Goal: Transaction & Acquisition: Purchase product/service

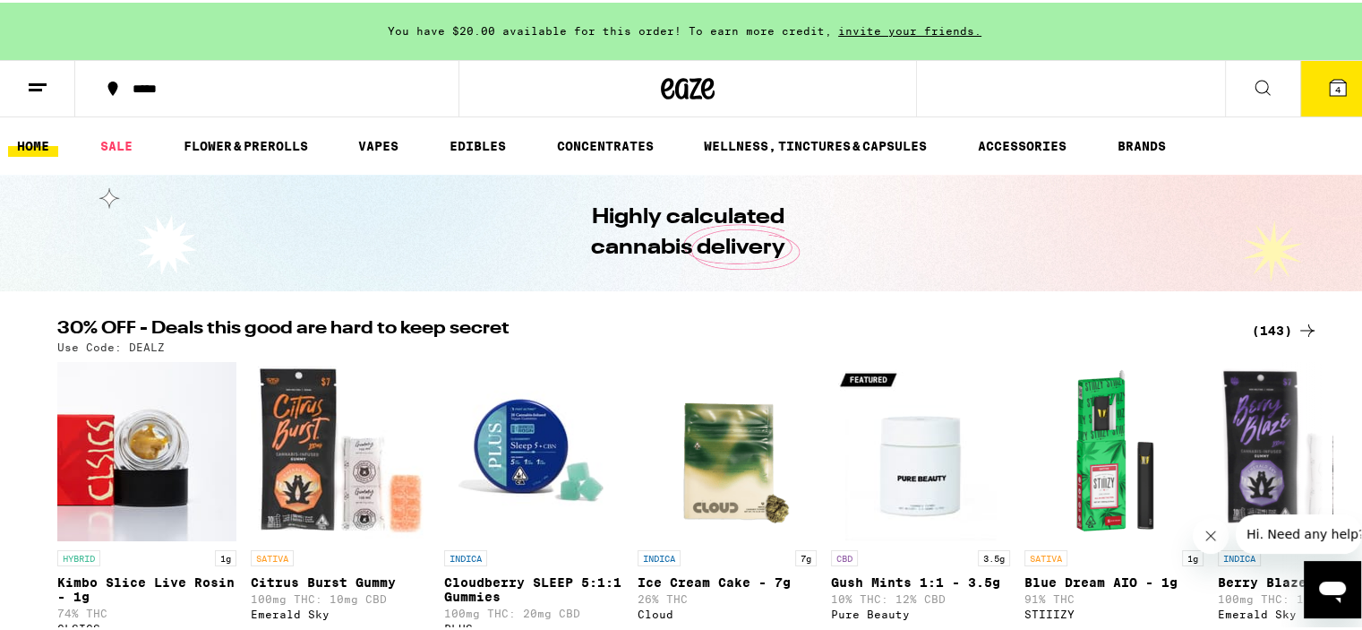
click at [1336, 87] on span "4" at bounding box center [1338, 87] width 5 height 11
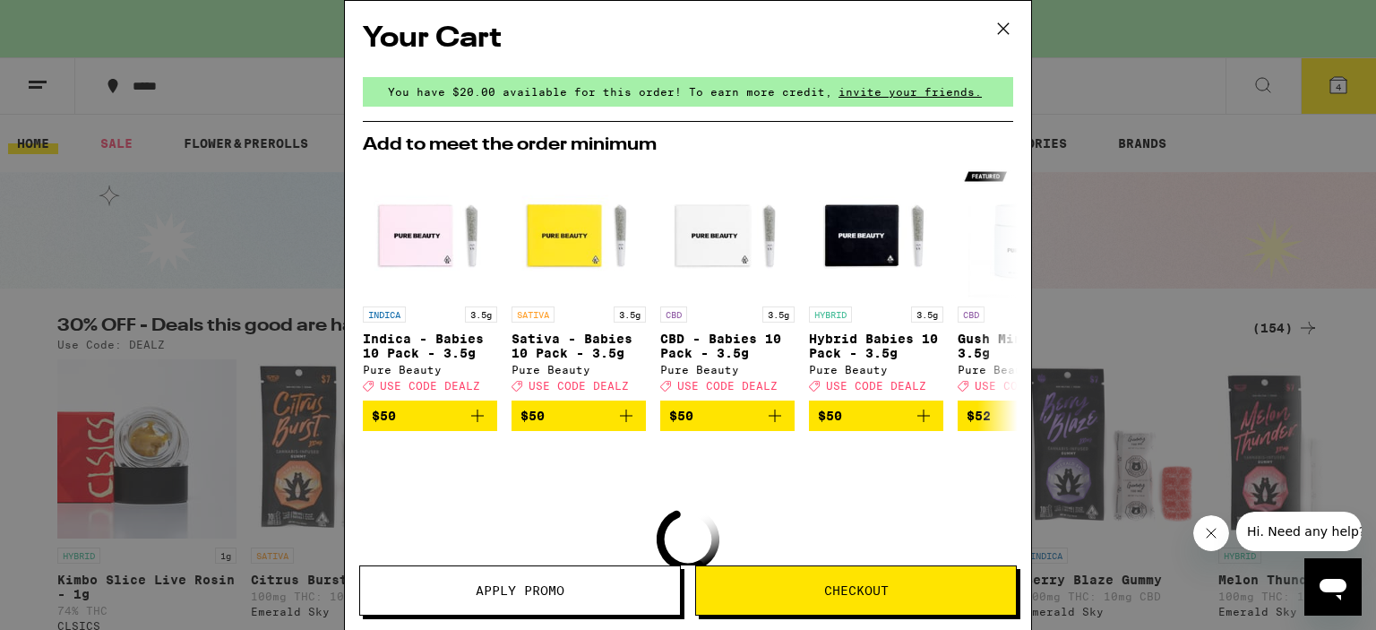
click at [885, 600] on button "Checkout" at bounding box center [856, 590] width 322 height 50
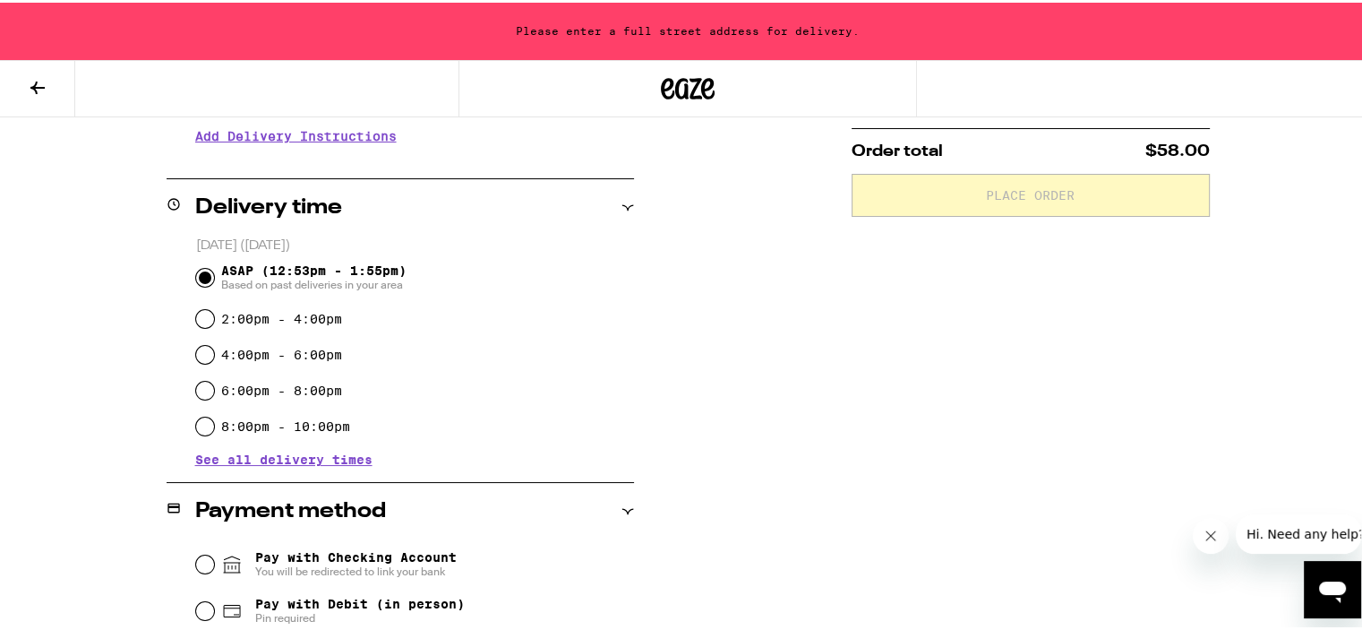
scroll to position [625, 0]
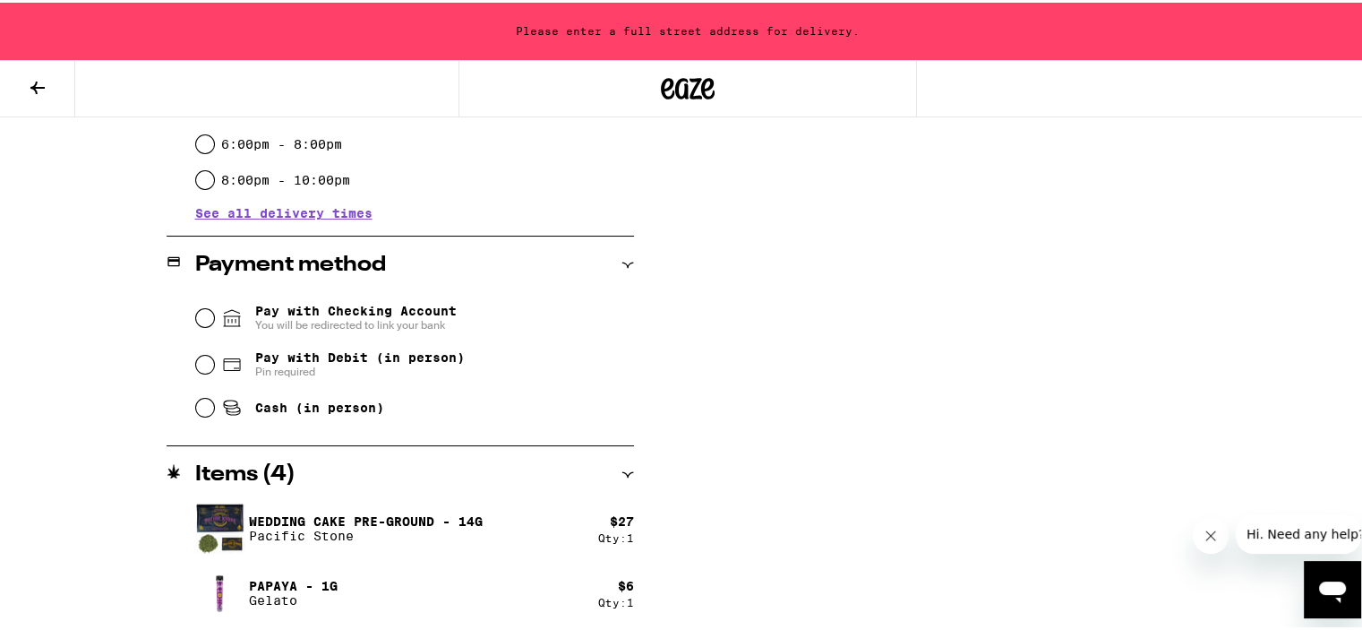
click at [247, 298] on div "Pay with Checking Account You will be redirected to link your bank" at bounding box center [415, 315] width 438 height 47
click at [255, 314] on span "Pay with Checking Account You will be redirected to link your bank" at bounding box center [356, 315] width 202 height 29
click at [214, 314] on input "Pay with Checking Account You will be redirected to link your bank" at bounding box center [205, 315] width 18 height 18
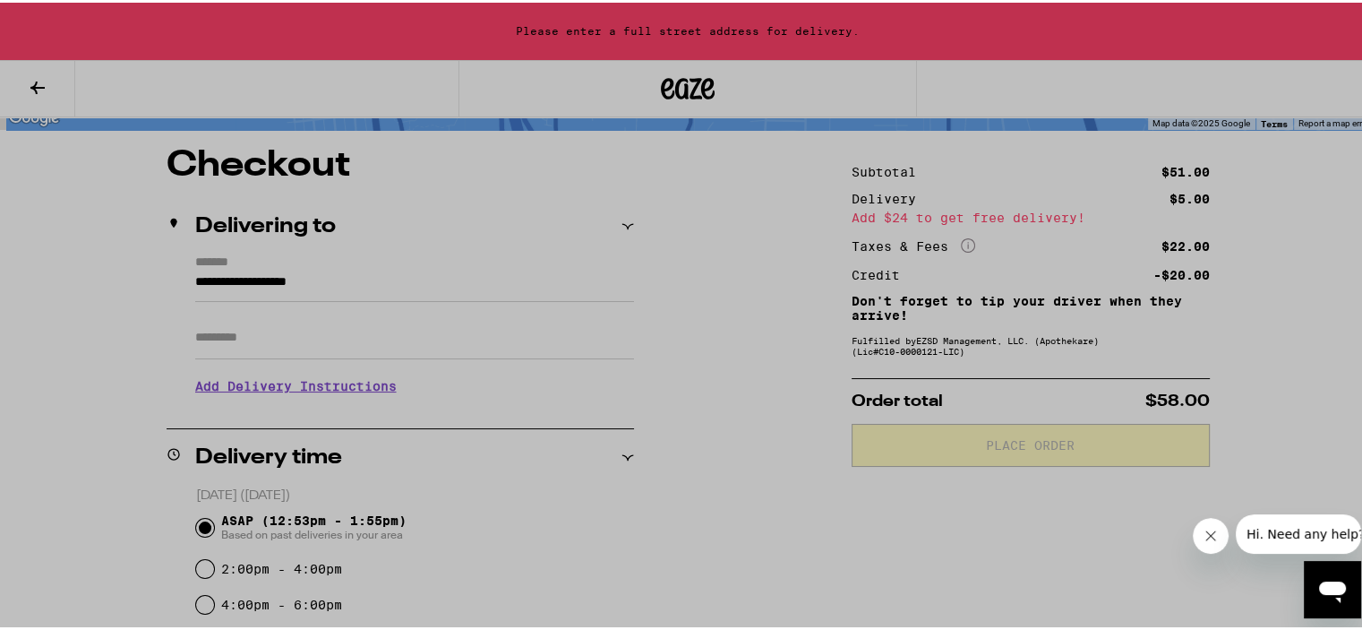
scroll to position [0, 0]
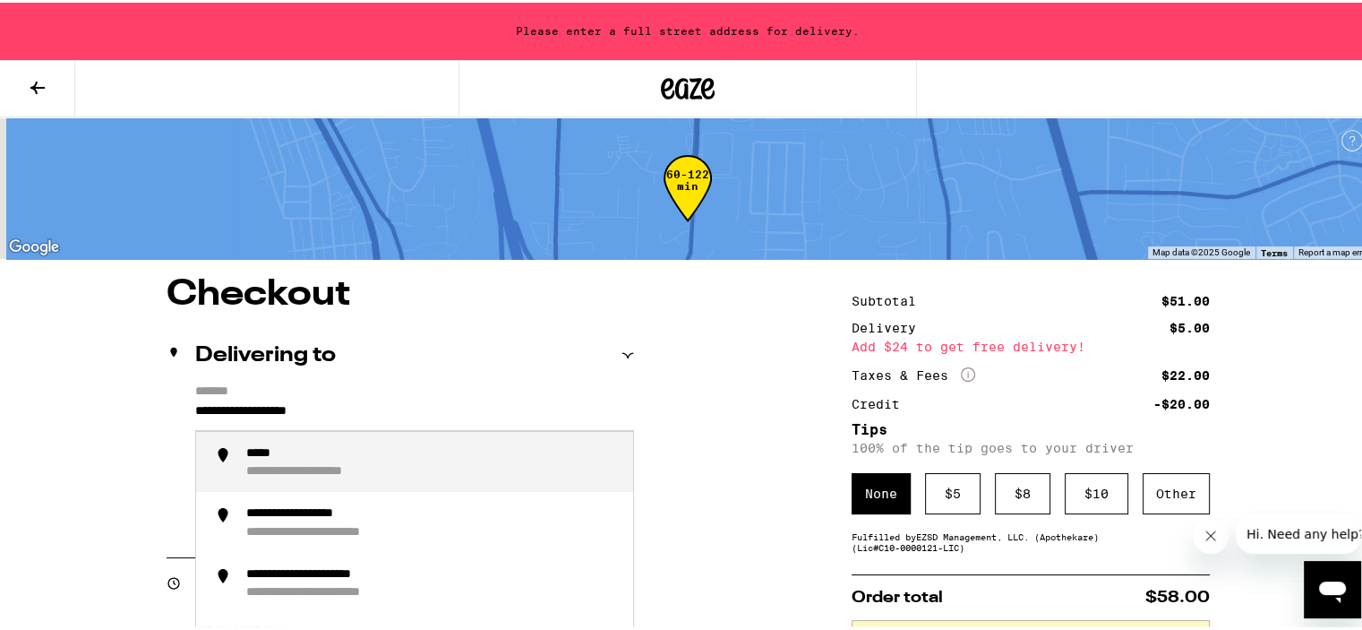
drag, startPoint x: 382, startPoint y: 404, endPoint x: 69, endPoint y: 360, distance: 315.7
drag, startPoint x: 69, startPoint y: 360, endPoint x: 157, endPoint y: 423, distance: 107.9
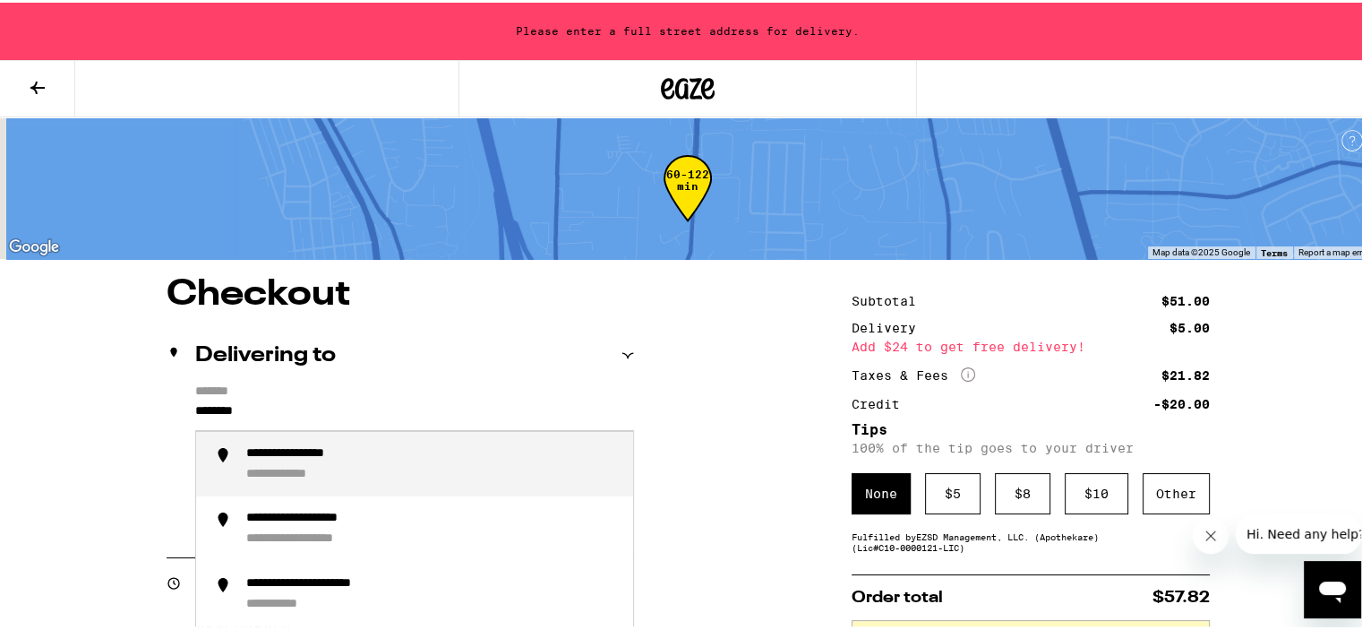
click at [276, 446] on div "**********" at bounding box center [315, 451] width 138 height 16
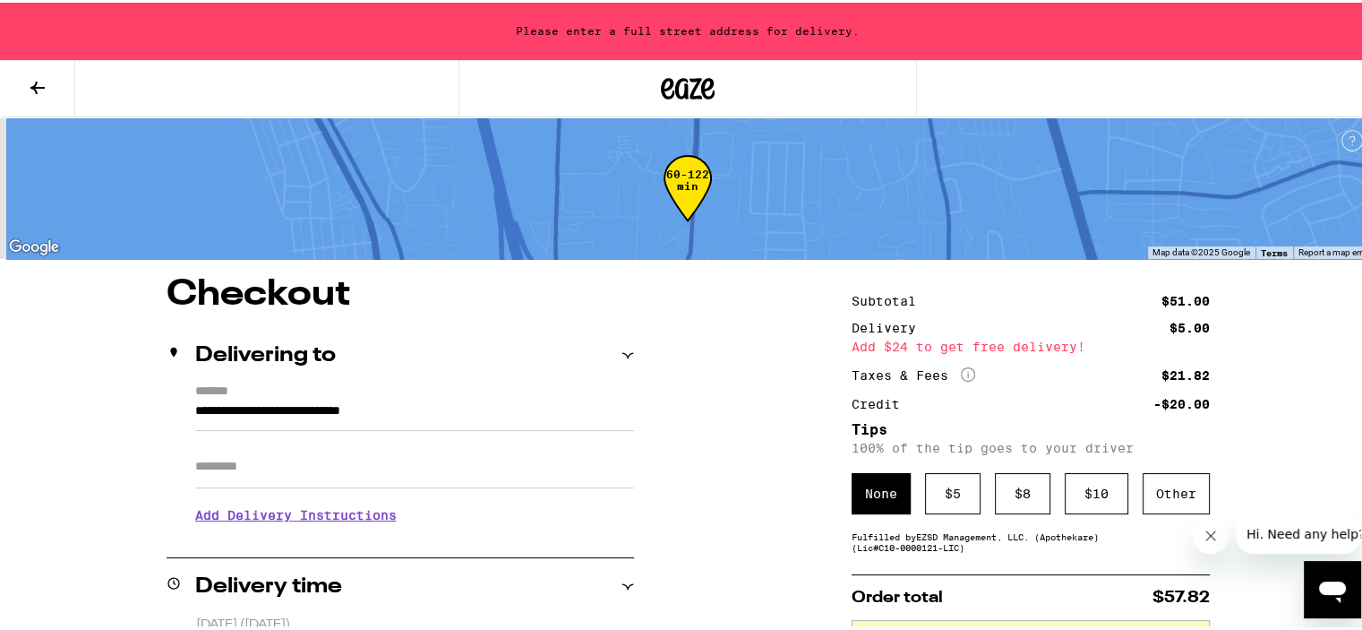
type input "**********"
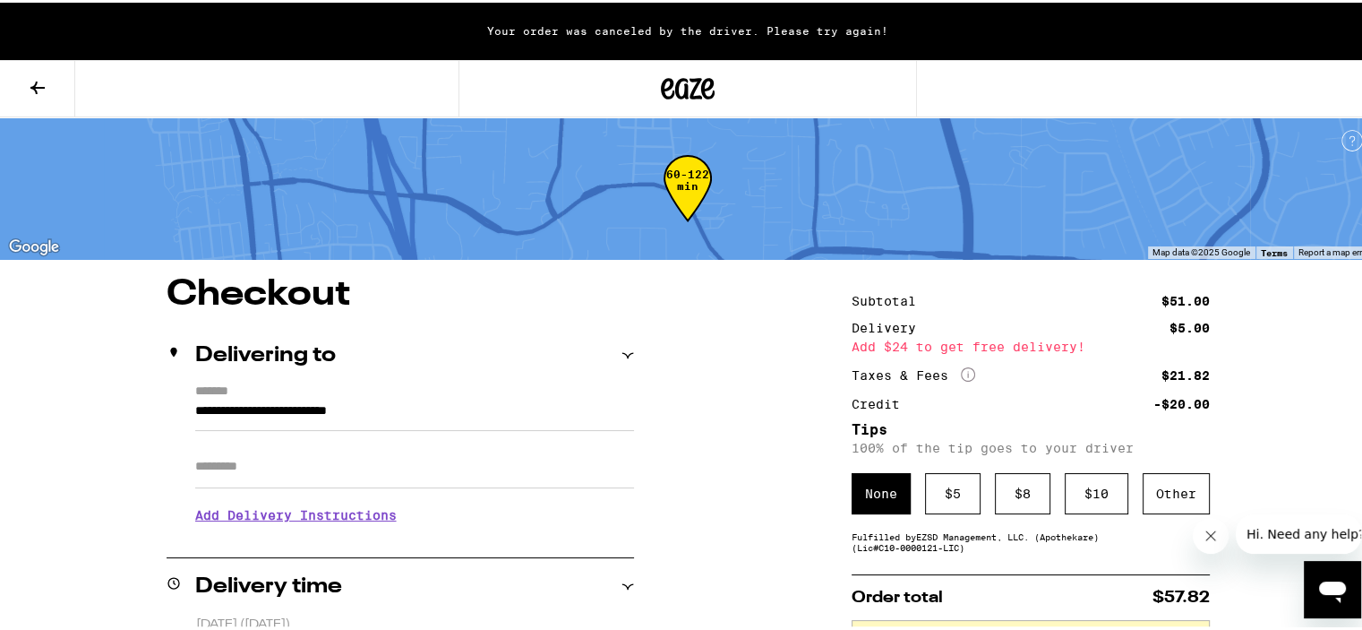
click at [283, 445] on input "Apt/Suite" at bounding box center [414, 463] width 439 height 43
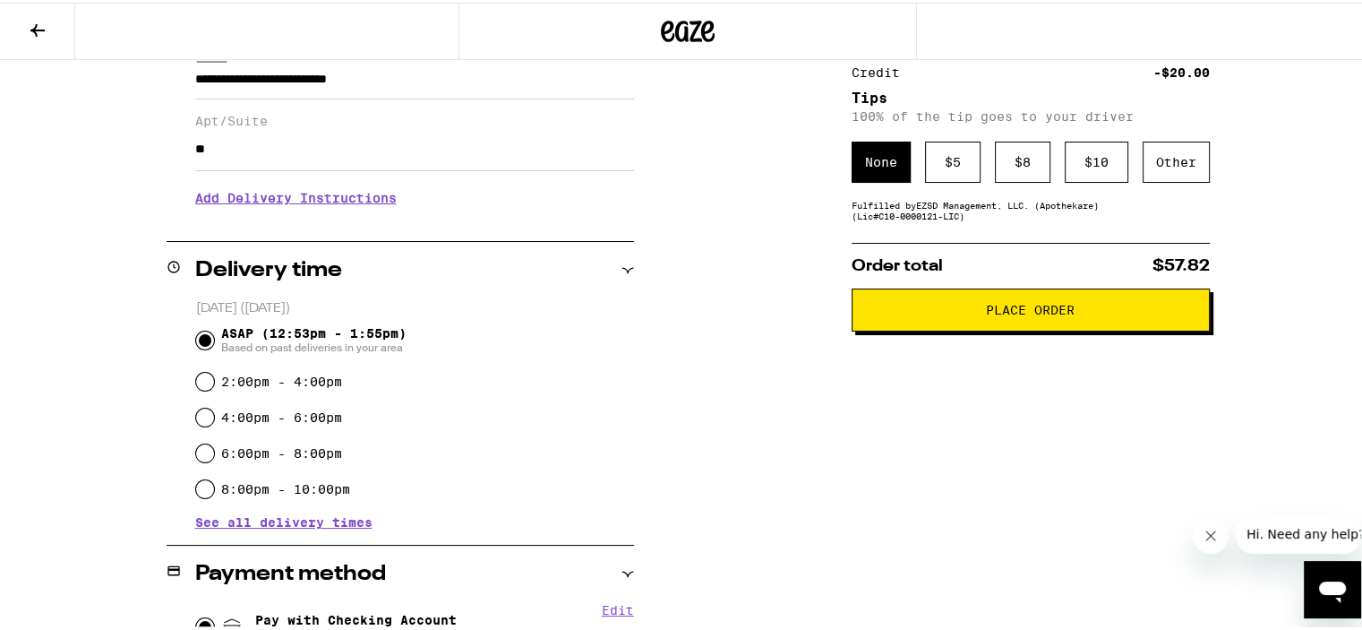
scroll to position [275, 0]
type input "**"
click at [1078, 313] on span "Place Order" at bounding box center [1031, 306] width 328 height 13
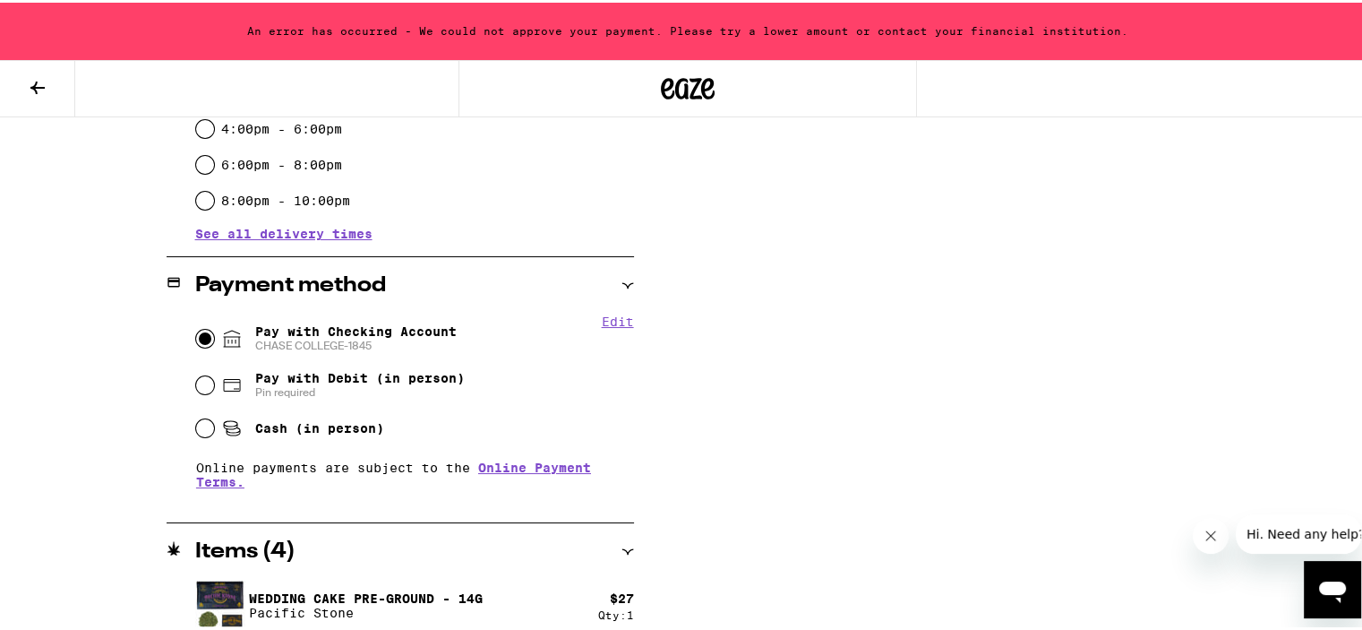
scroll to position [619, 0]
click at [391, 383] on span "Pay with Debit (in person)" at bounding box center [360, 376] width 210 height 14
click at [214, 383] on input "Pay with Debit (in person) Pin required" at bounding box center [205, 383] width 18 height 18
radio input "true"
